Goal: Check status

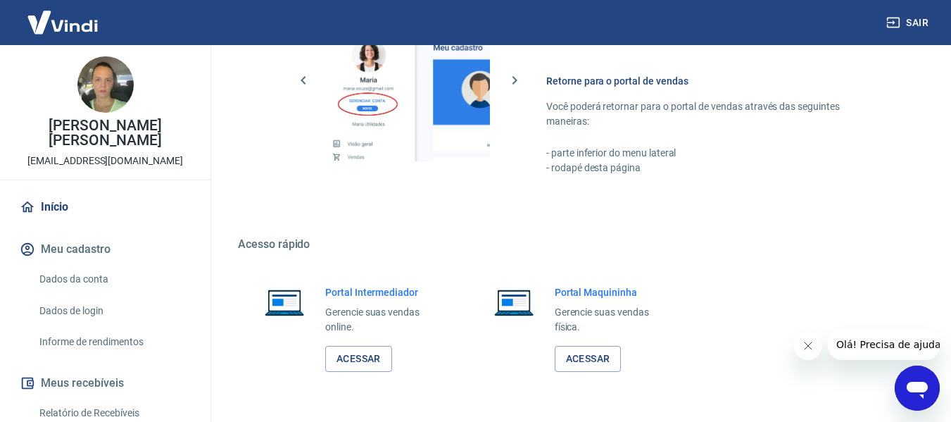
scroll to position [733, 0]
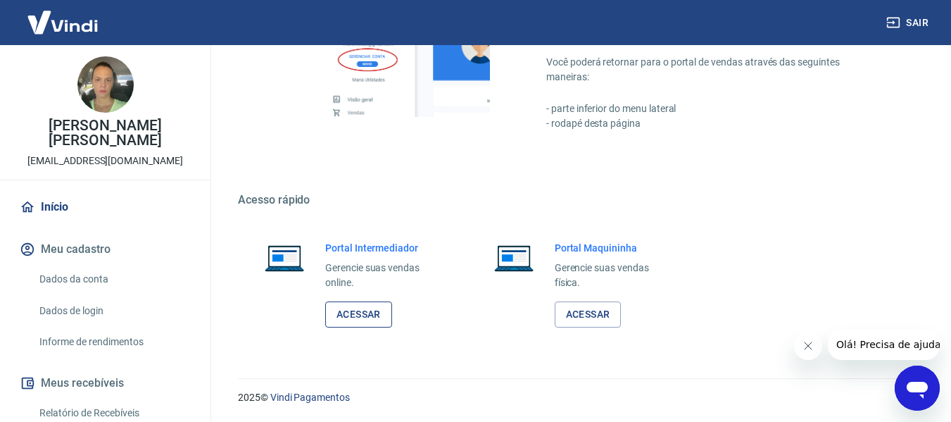
click at [365, 315] on link "Acessar" at bounding box center [358, 314] width 67 height 26
click at [366, 315] on link "Acessar" at bounding box center [358, 314] width 67 height 26
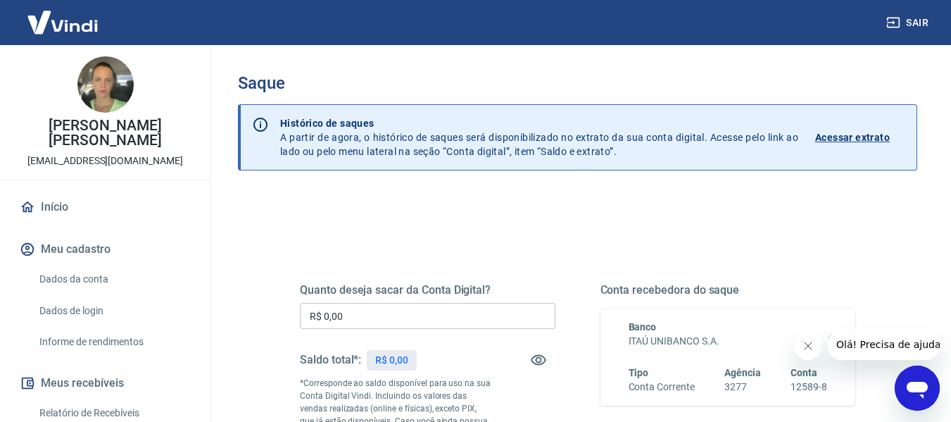
click at [842, 141] on p "Acessar extrato" at bounding box center [852, 137] width 75 height 14
